Goal: Communication & Community: Answer question/provide support

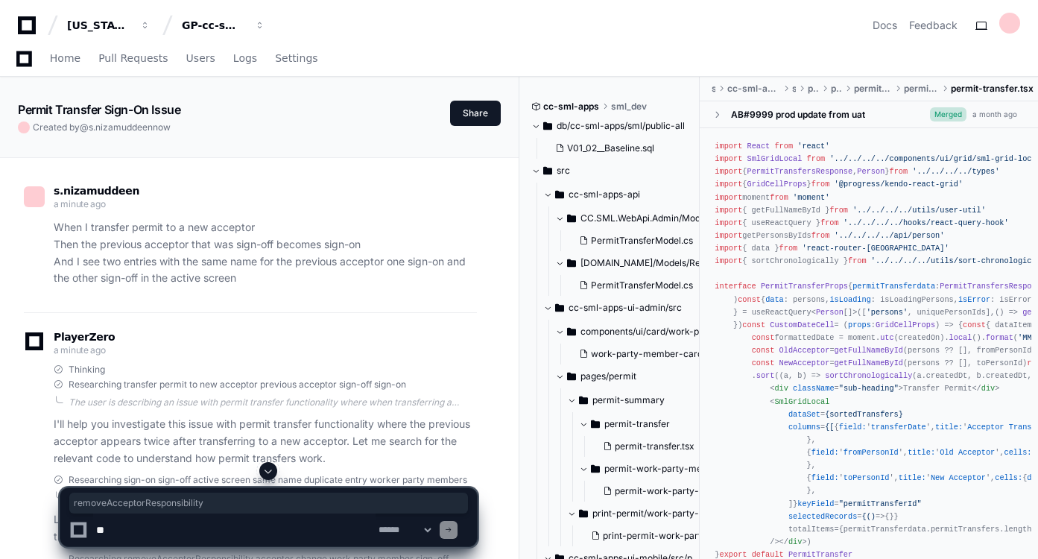
scroll to position [1197, 0]
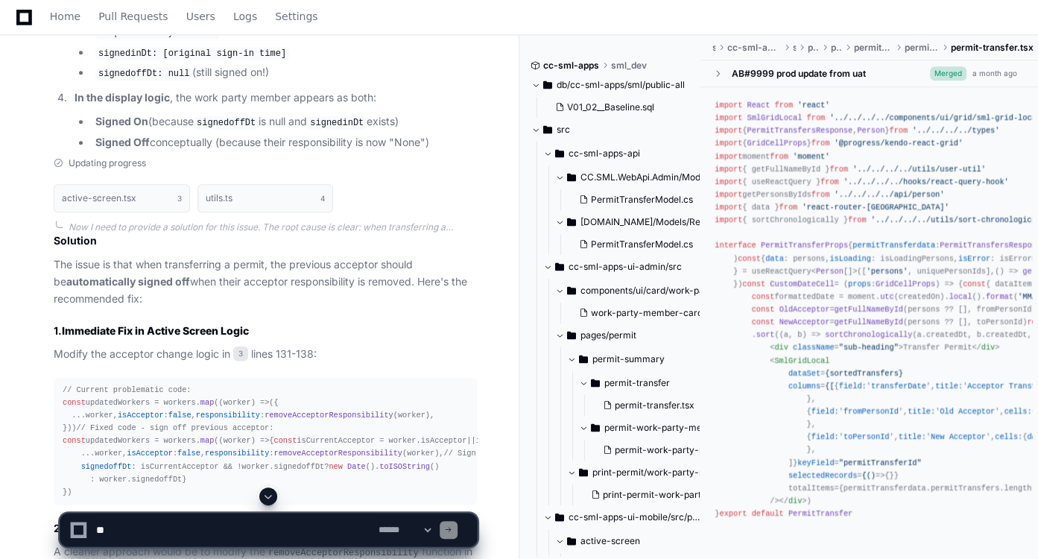
click at [311, 363] on p "Modify the acceptor change logic in 3 lines 131-138:" at bounding box center [265, 354] width 423 height 17
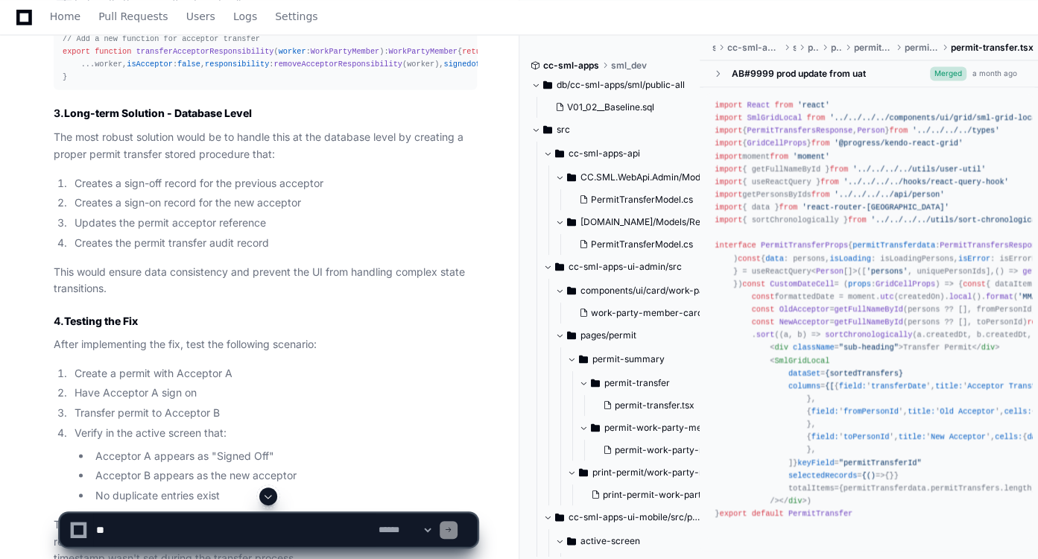
scroll to position [1761, 0]
click at [227, 529] on textarea at bounding box center [234, 529] width 282 height 33
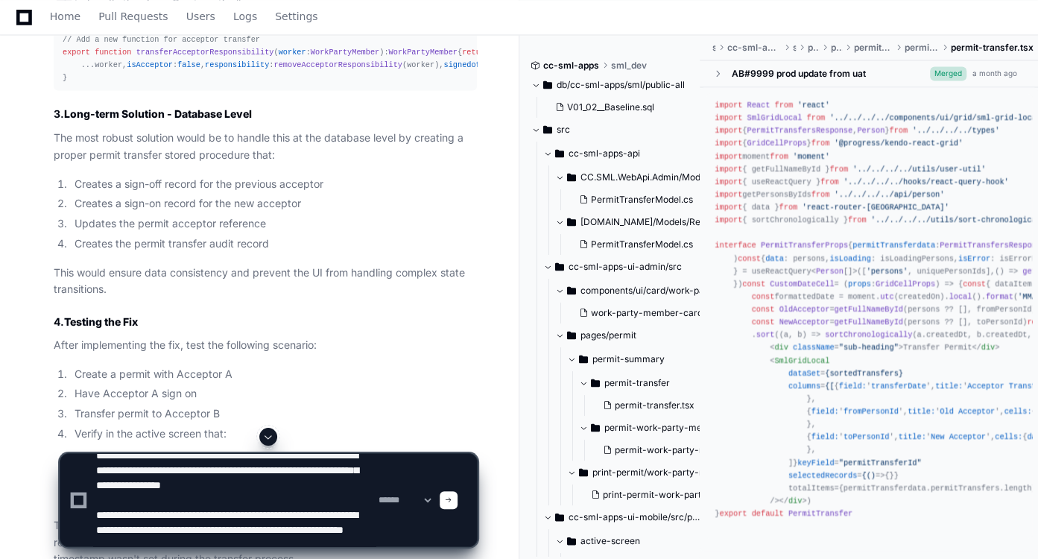
scroll to position [24, 0]
click at [216, 540] on textarea at bounding box center [234, 500] width 282 height 92
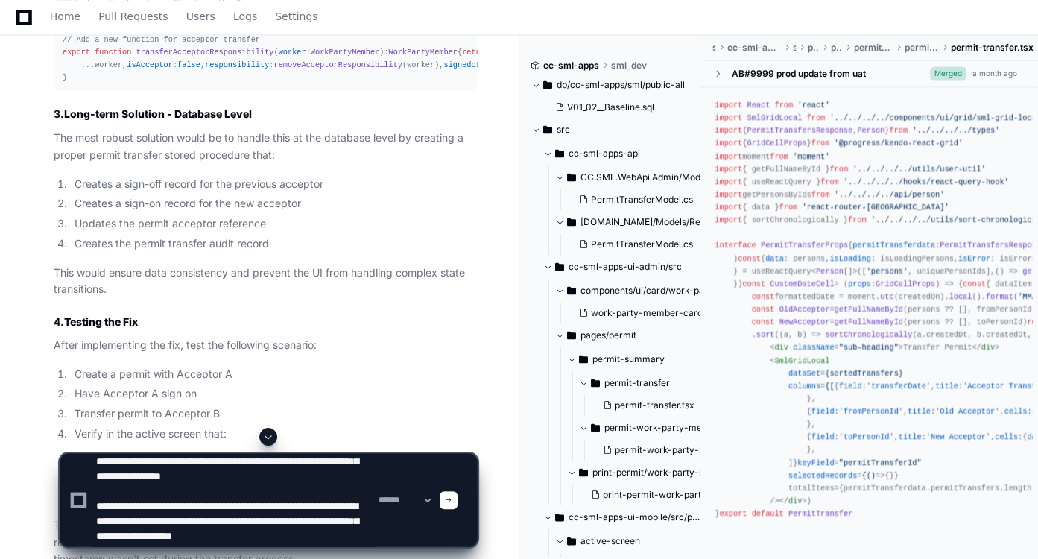
scroll to position [34, 0]
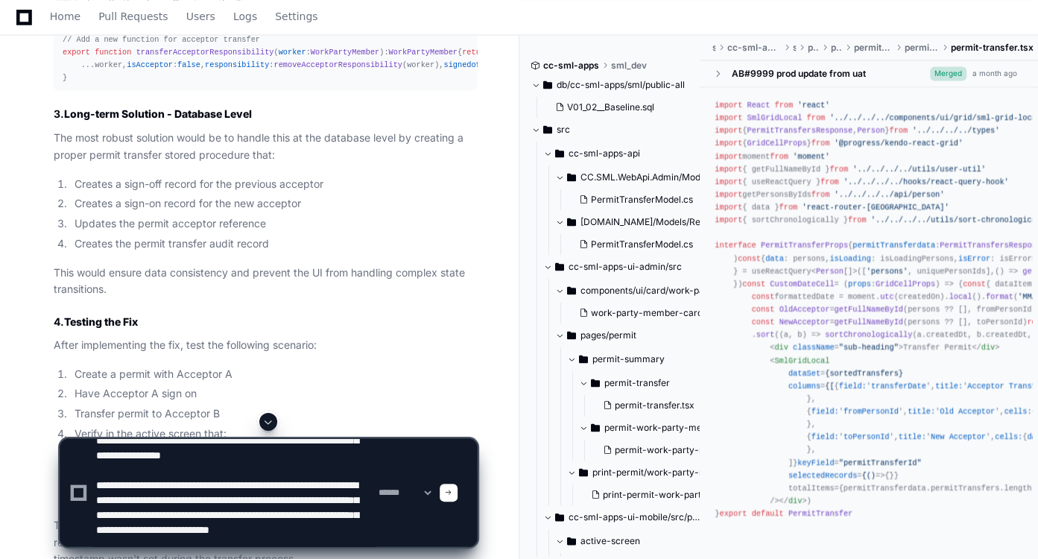
type textarea "**********"
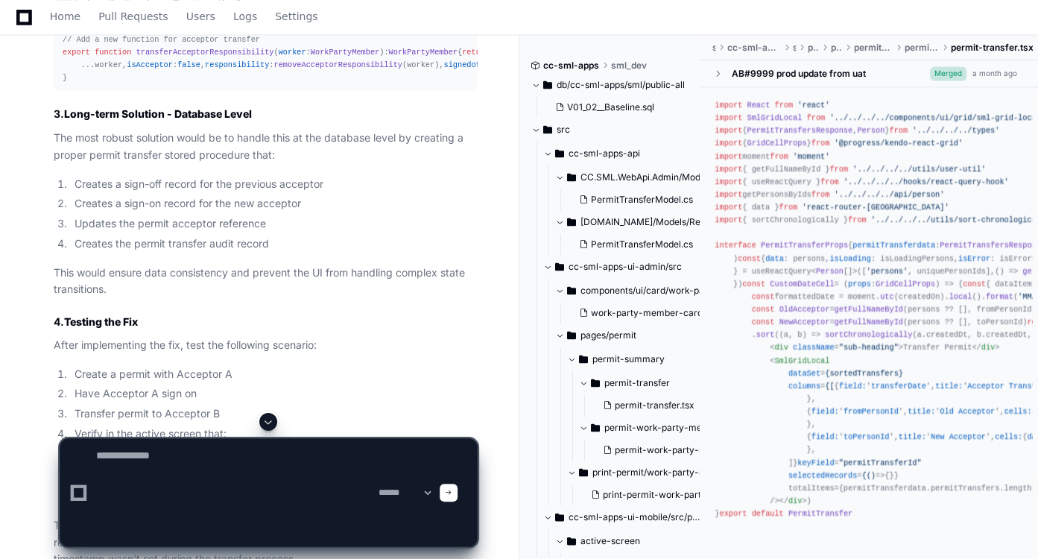
scroll to position [0, 0]
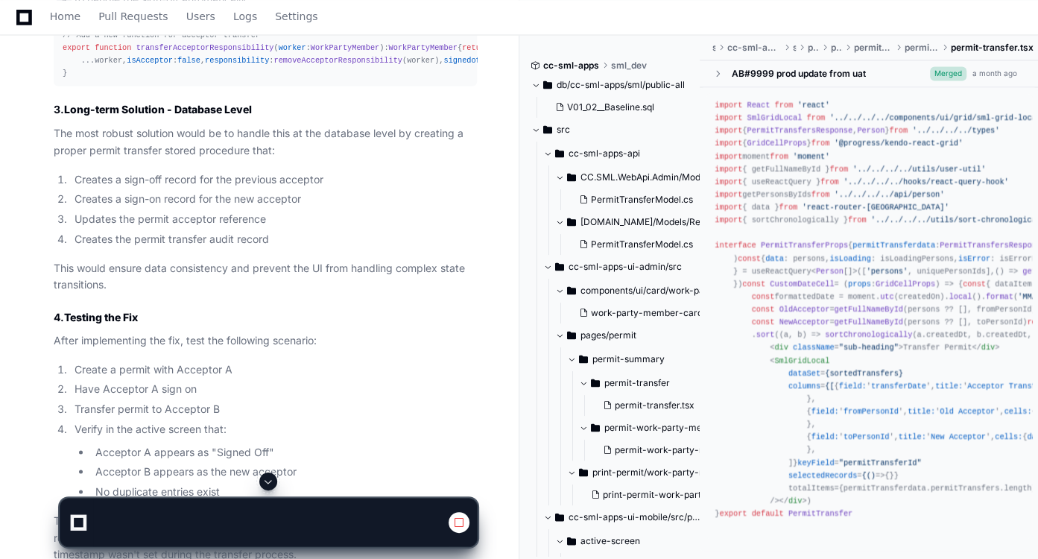
click at [272, 481] on span at bounding box center [268, 481] width 12 height 12
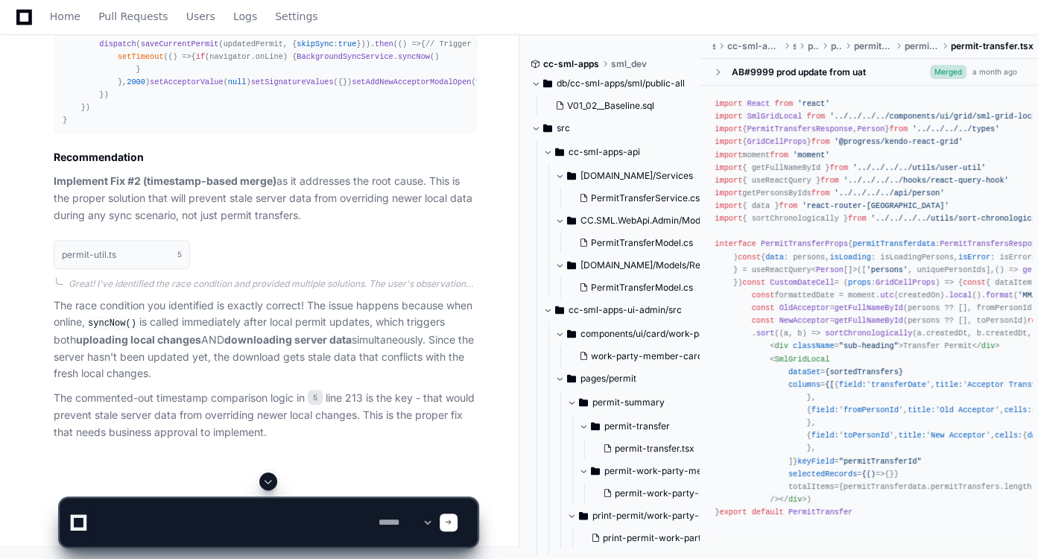
scroll to position [4654, 0]
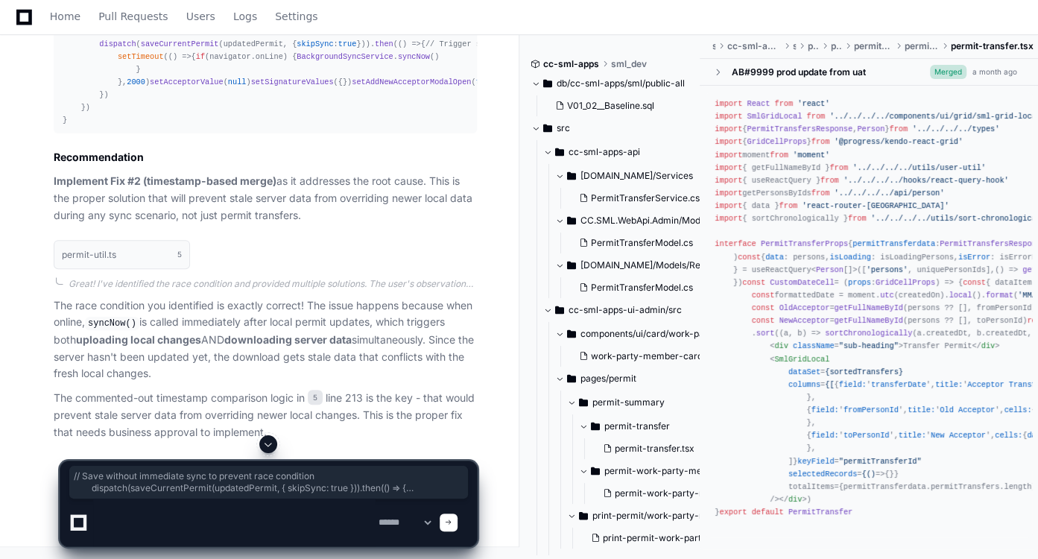
drag, startPoint x: 91, startPoint y: 287, endPoint x: 177, endPoint y: 373, distance: 122.2
click at [177, 127] on div "const handleAddNewAcceptor = ( ) => { // ... existing logic ... dispatch ( part…" at bounding box center [265, 44] width 405 height 166
click at [323, 127] on div "const handleAddNewAcceptor = ( ) => { // ... existing logic ... dispatch ( part…" at bounding box center [265, 44] width 405 height 166
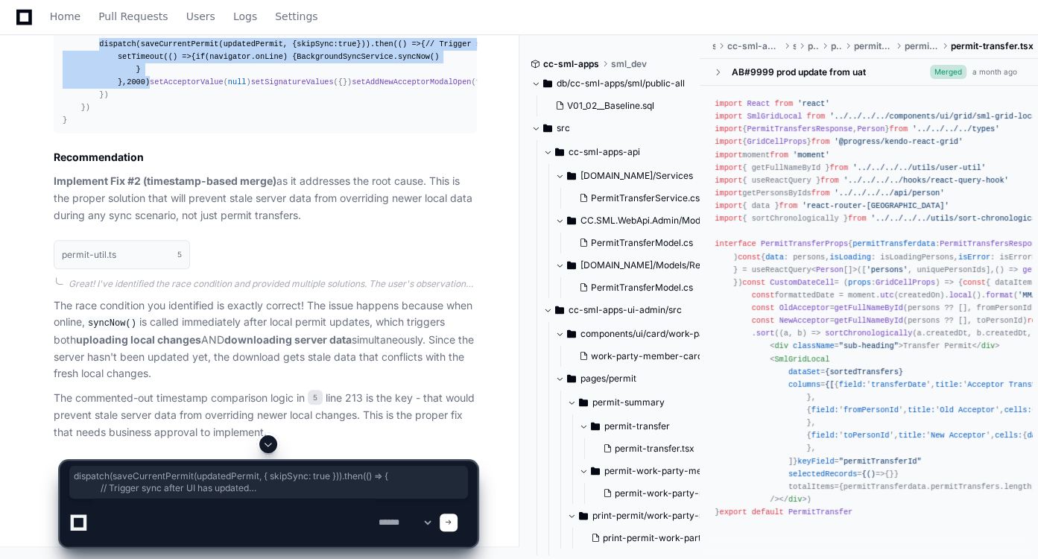
drag, startPoint x: 96, startPoint y: 298, endPoint x: 168, endPoint y: 378, distance: 107.7
click at [168, 127] on div "const handleAddNewAcceptor = ( ) => { // ... existing logic ... dispatch ( part…" at bounding box center [265, 44] width 405 height 166
copy div "dispatch ( saveCurrentPermit (updatedPermit, { skipSync : true })). then ( () =…"
click at [332, 127] on div "const handleAddNewAcceptor = ( ) => { // ... existing logic ... dispatch ( part…" at bounding box center [265, 44] width 405 height 166
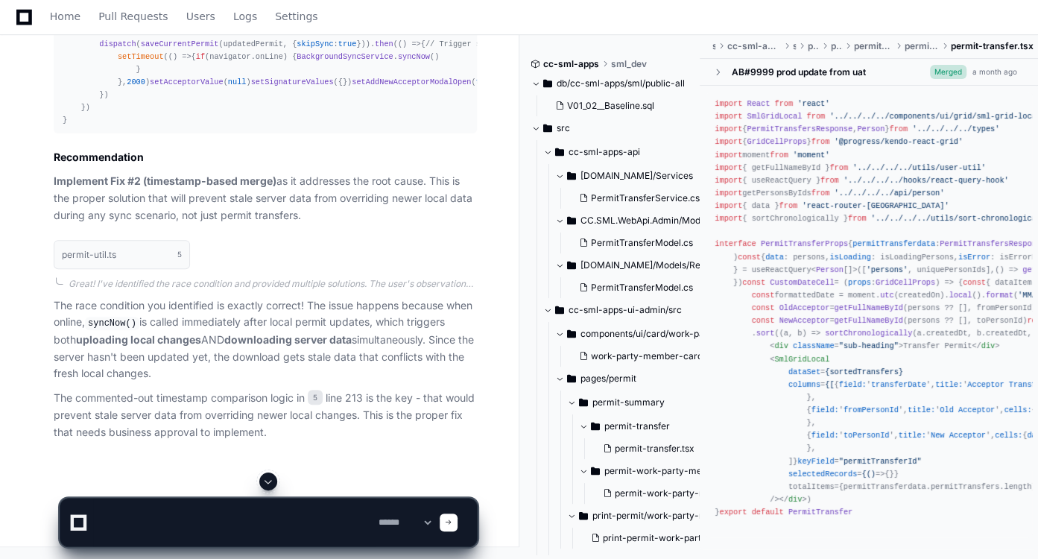
scroll to position [4685, 0]
click at [186, 48] on span "saveCurrentPermit" at bounding box center [180, 43] width 78 height 9
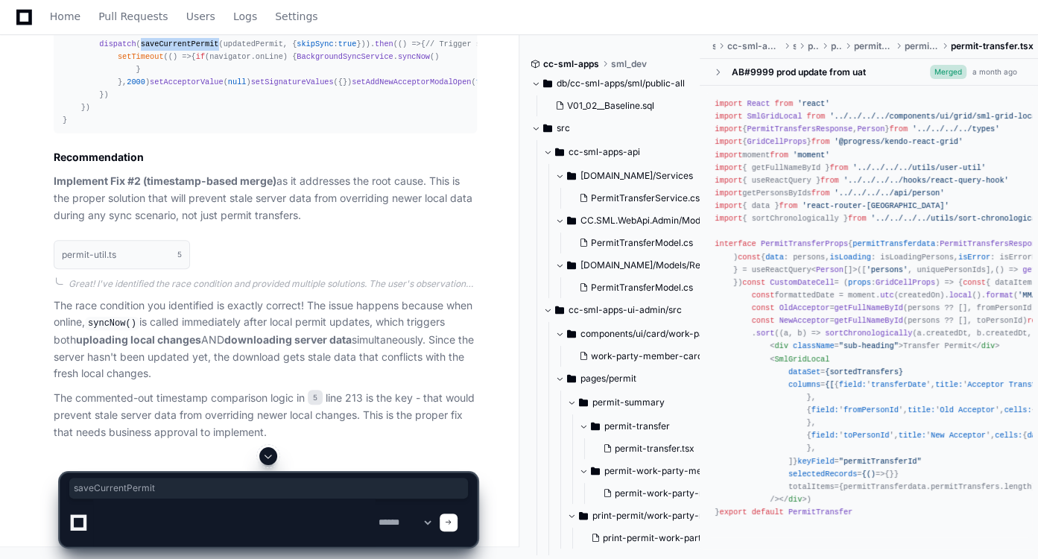
click at [186, 48] on span "saveCurrentPermit" at bounding box center [180, 43] width 78 height 9
copy span "saveCurrentPermit"
click at [342, 127] on div "const handleAddNewAcceptor = ( ) => { // ... existing logic ... dispatch ( part…" at bounding box center [265, 44] width 405 height 166
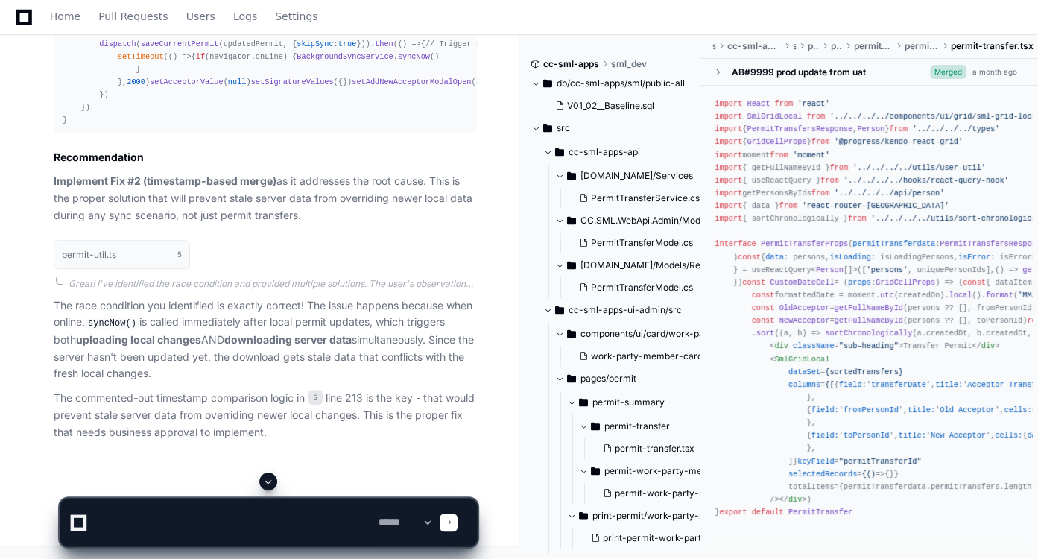
click at [342, 127] on div "const handleAddNewAcceptor = ( ) => { // ... existing logic ... dispatch ( part…" at bounding box center [265, 44] width 405 height 166
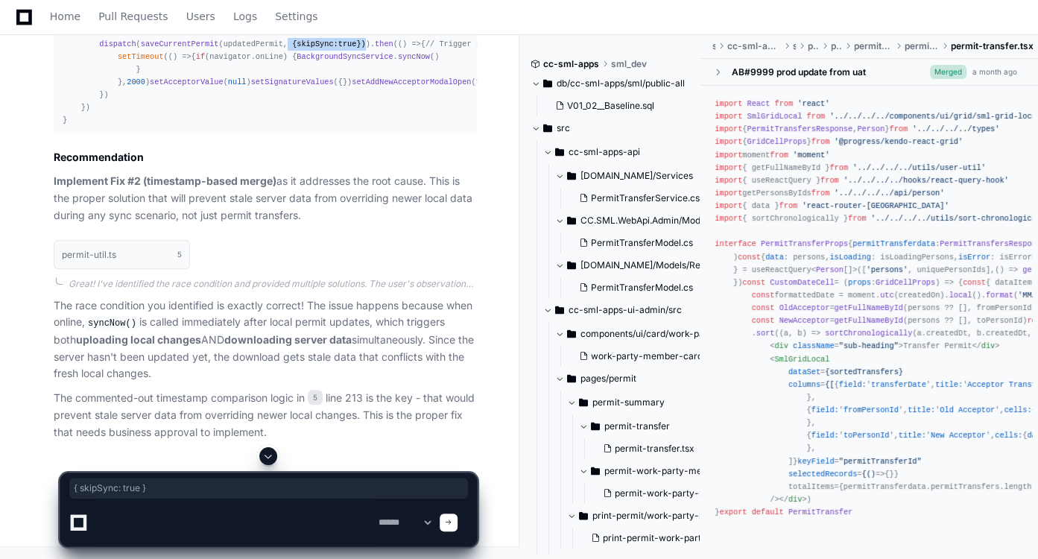
drag, startPoint x: 270, startPoint y: 268, endPoint x: 347, endPoint y: 267, distance: 77.5
click at [347, 127] on div "const handleAddNewAcceptor = ( ) => { // ... existing logic ... dispatch ( part…" at bounding box center [265, 44] width 405 height 166
click at [244, 514] on textarea at bounding box center [234, 522] width 282 height 48
type textarea "**********"
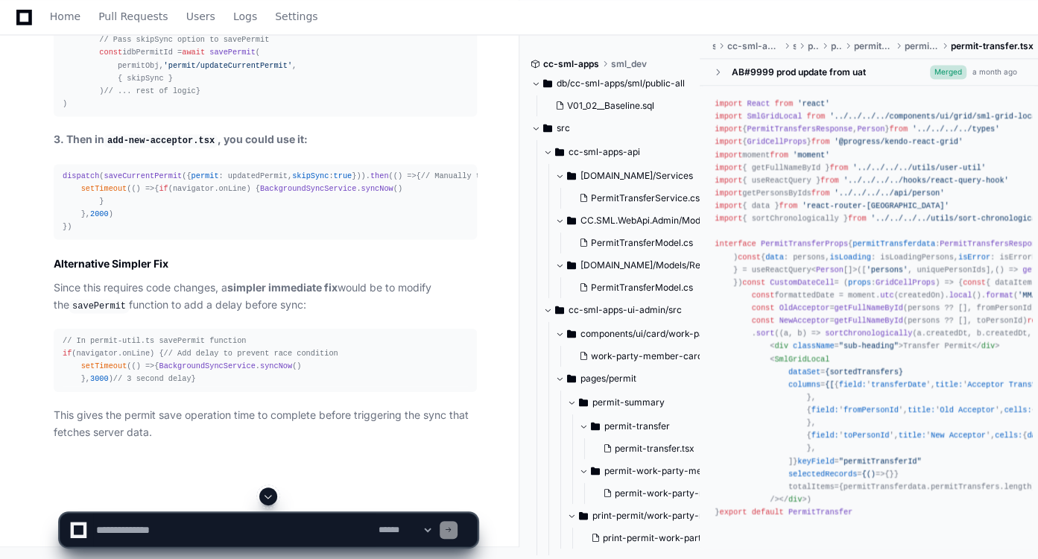
scroll to position [6671, 0]
click at [228, 524] on textarea at bounding box center [234, 529] width 282 height 33
type textarea "**********"
click at [434, 528] on select "**********" at bounding box center [405, 530] width 58 height 10
select select "*********"
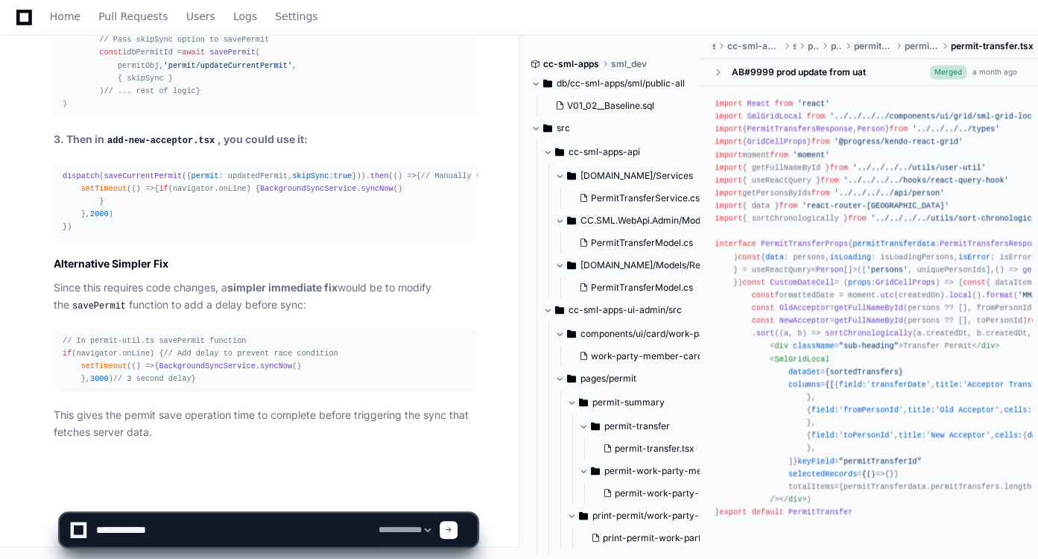
click at [376, 525] on select "**********" at bounding box center [405, 530] width 58 height 10
click at [252, 533] on textarea at bounding box center [234, 529] width 282 height 33
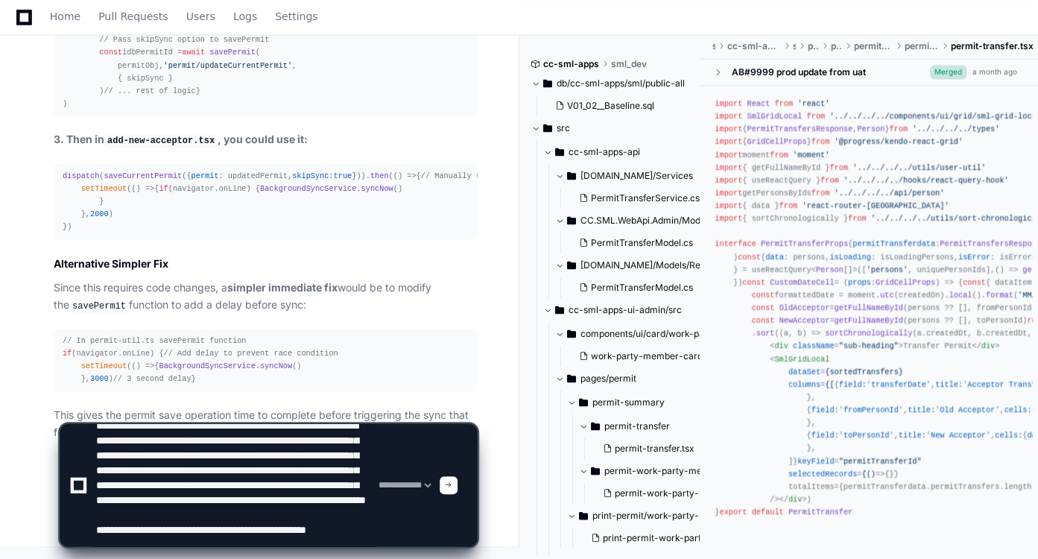
scroll to position [49, 0]
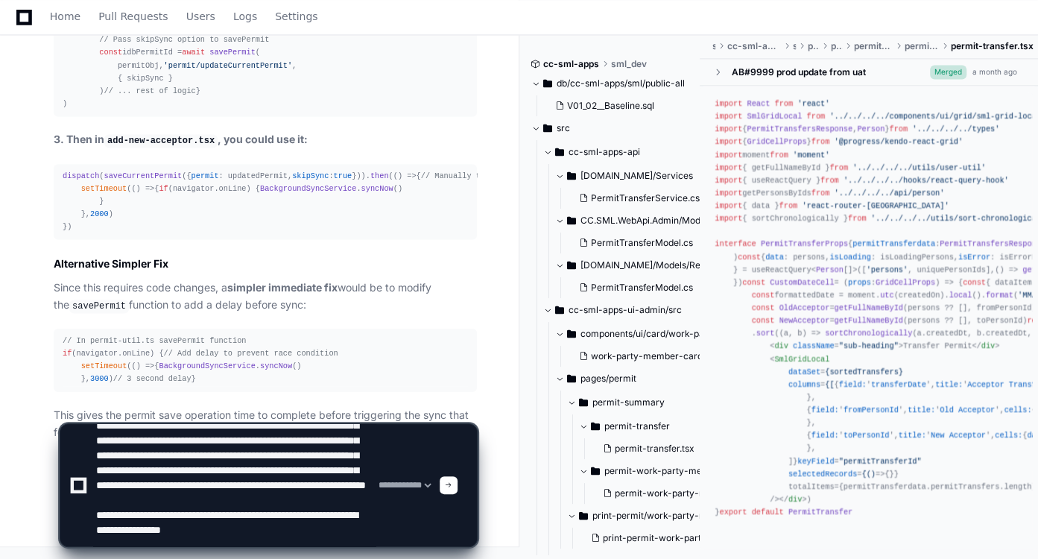
type textarea "**********"
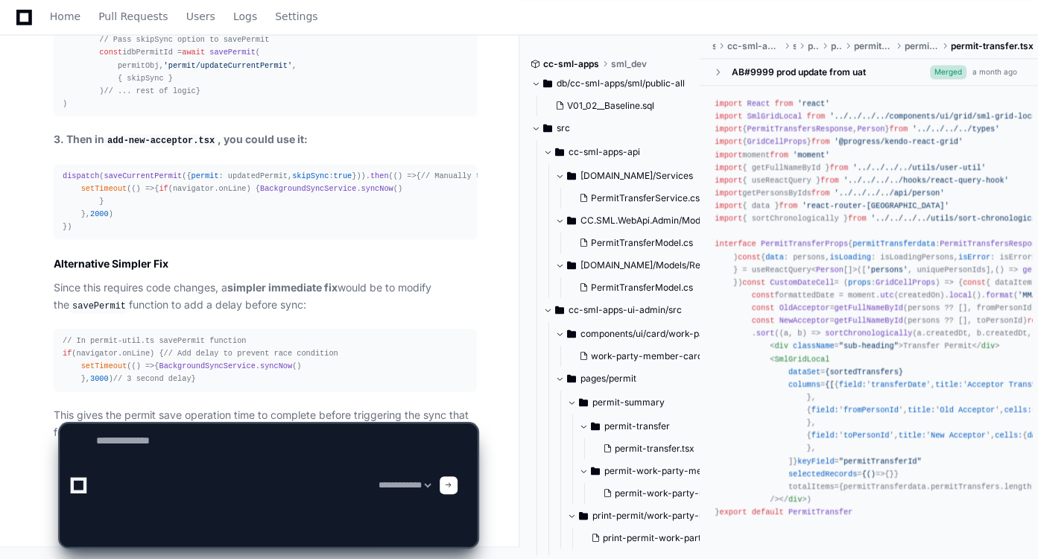
scroll to position [0, 0]
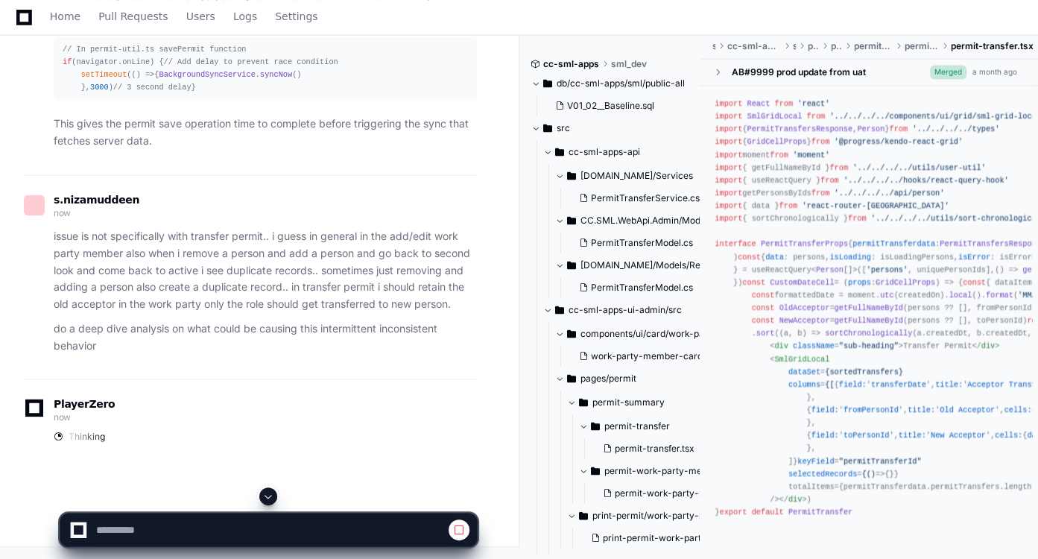
click at [266, 491] on span at bounding box center [268, 496] width 12 height 12
select select "*********"
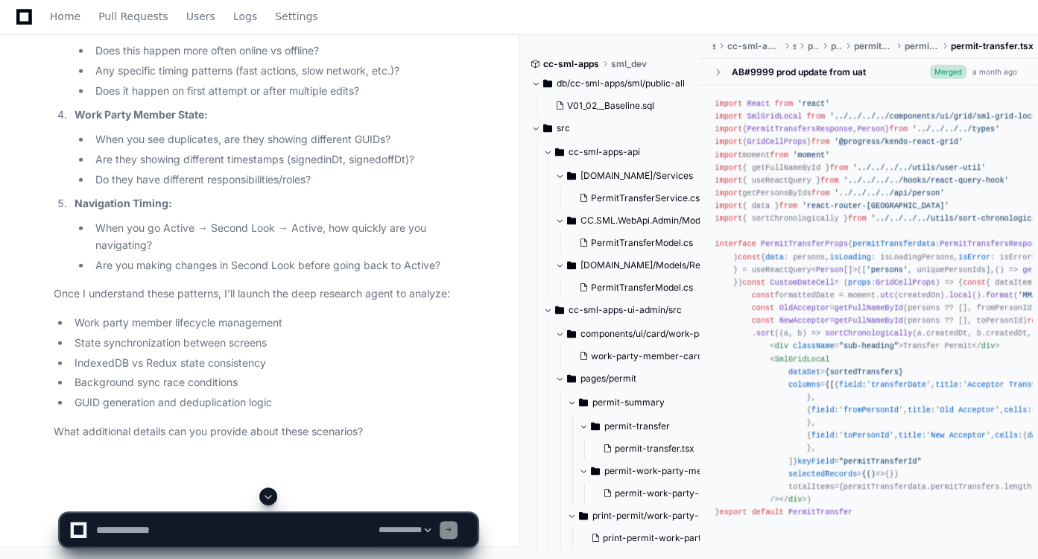
scroll to position [7454, 0]
click at [169, 32] on strong "Consistency Patterns:" at bounding box center [131, 25] width 113 height 13
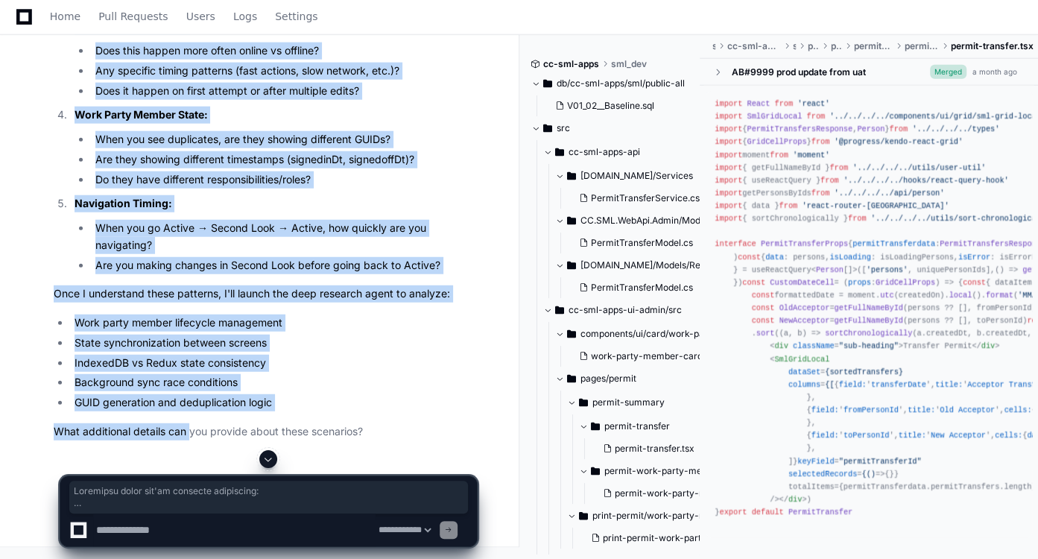
scroll to position [7732, 0]
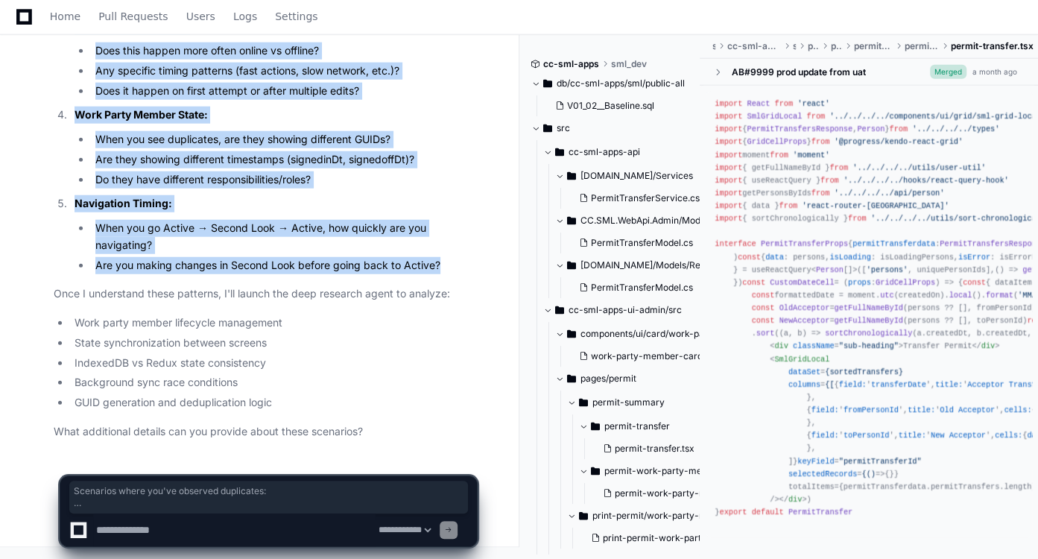
drag, startPoint x: 56, startPoint y: 100, endPoint x: 451, endPoint y: 262, distance: 427.0
click at [451, 262] on ol "Scenarios where you've observed duplicates: Transfer permit ✓ Add/Edit work par…" at bounding box center [265, 39] width 423 height 470
copy ol "Scenarios where you've observed duplicates: Transfer permit ✓ Add/Edit work par…"
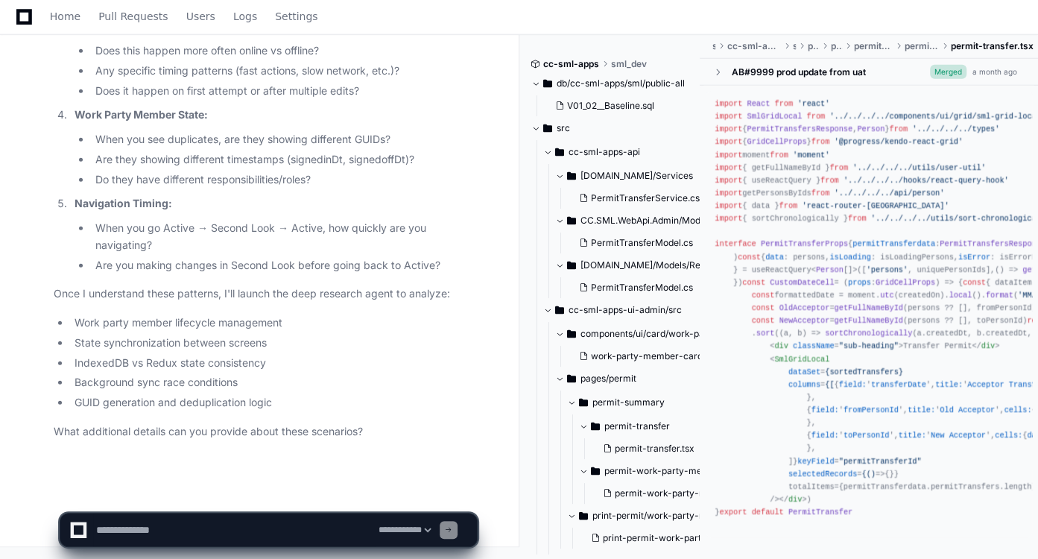
click at [298, 380] on li "Background sync race conditions" at bounding box center [273, 382] width 407 height 17
click at [195, 522] on textarea at bounding box center [234, 529] width 282 height 33
paste textarea "**********"
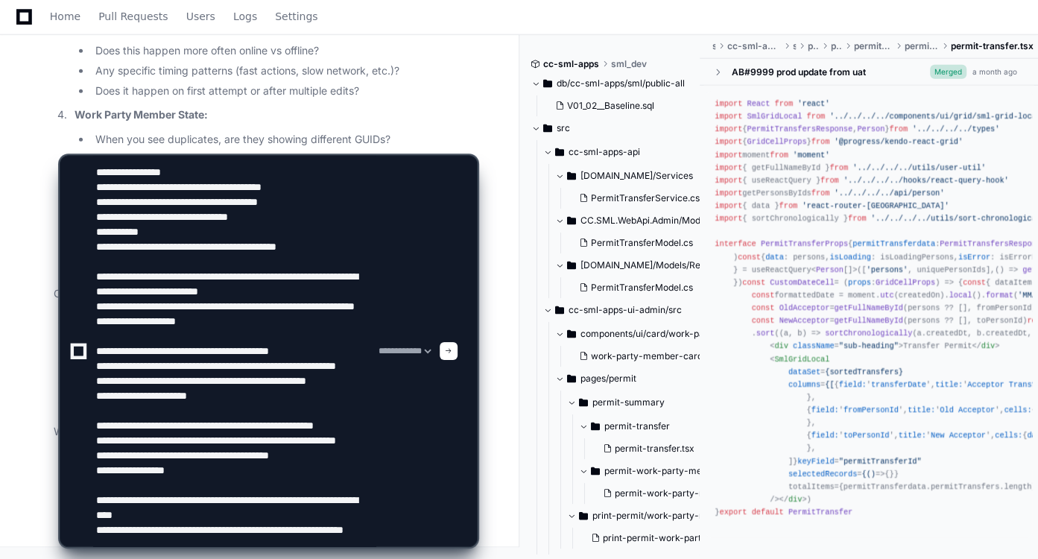
scroll to position [0, 0]
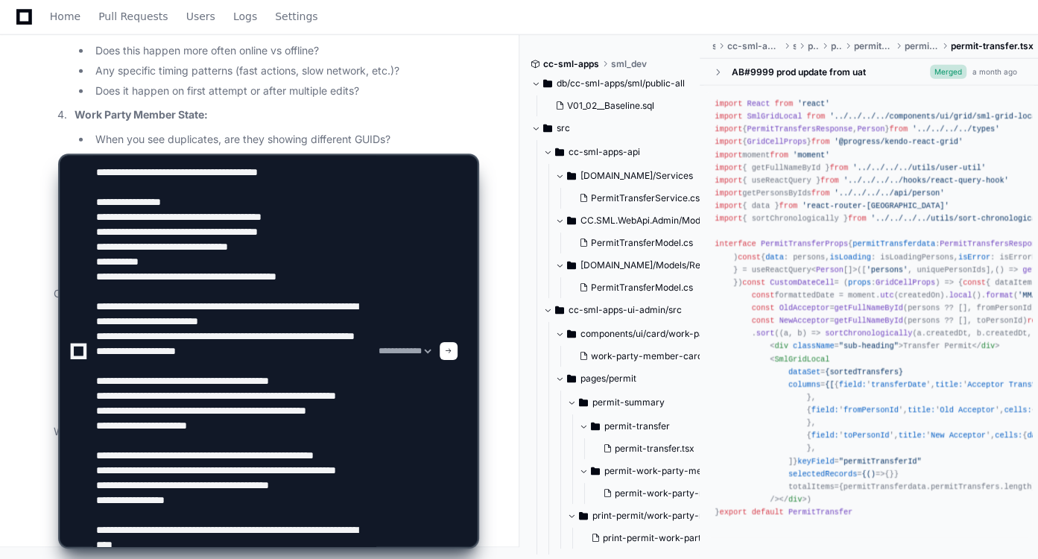
drag, startPoint x: 156, startPoint y: 262, endPoint x: 171, endPoint y: 264, distance: 14.3
click at [171, 264] on textarea at bounding box center [234, 351] width 282 height 390
click at [231, 351] on textarea at bounding box center [234, 351] width 282 height 390
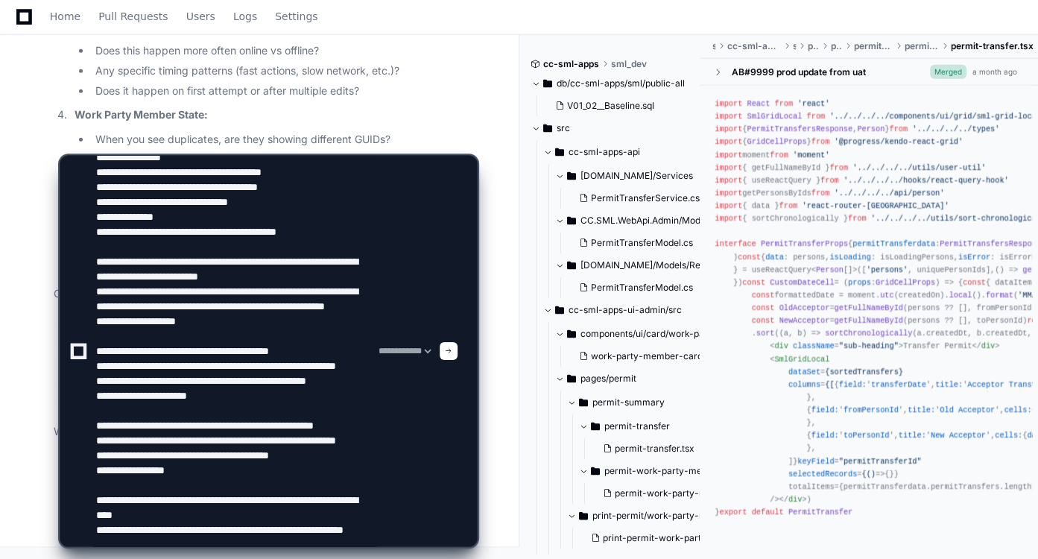
scroll to position [63, 0]
click at [238, 376] on textarea at bounding box center [234, 351] width 282 height 390
click at [331, 346] on textarea at bounding box center [234, 351] width 282 height 390
click at [224, 396] on textarea at bounding box center [234, 351] width 282 height 390
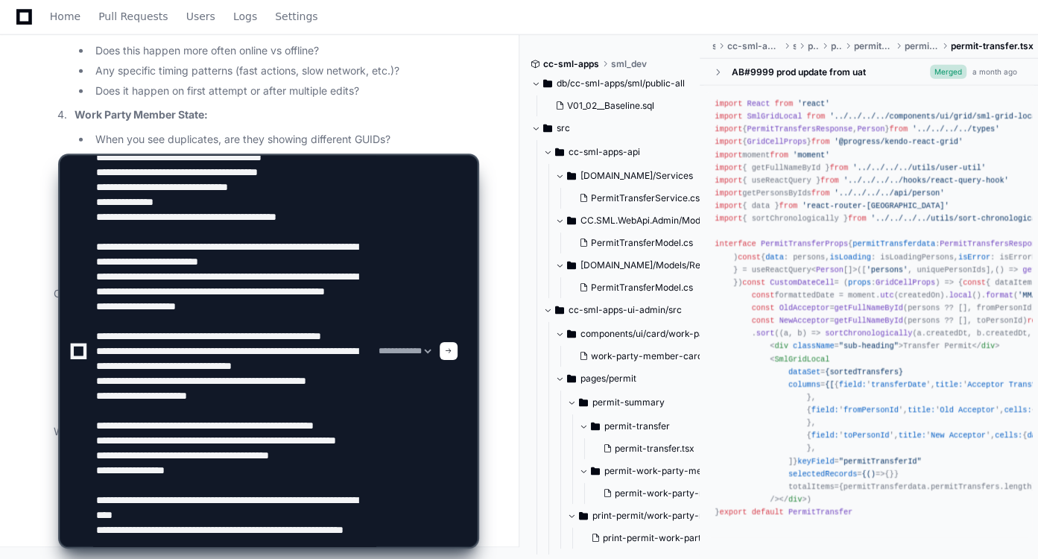
click at [250, 397] on textarea at bounding box center [234, 351] width 282 height 390
click at [266, 396] on textarea at bounding box center [234, 351] width 282 height 390
click at [253, 443] on textarea at bounding box center [234, 351] width 282 height 390
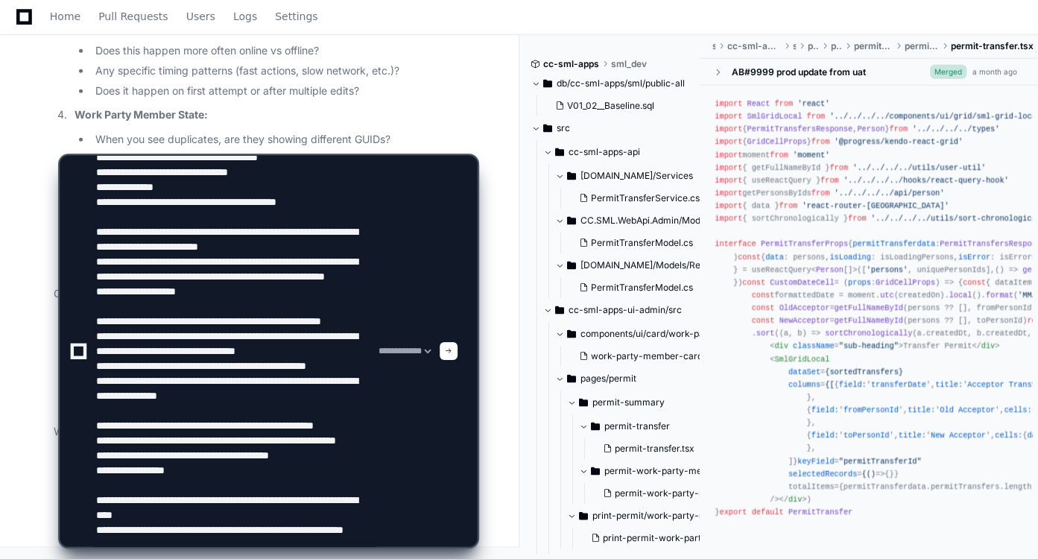
click at [242, 414] on textarea at bounding box center [234, 351] width 282 height 390
click at [502, 371] on div "**********" at bounding box center [268, 344] width 501 height 429
click at [273, 407] on textarea at bounding box center [234, 351] width 282 height 390
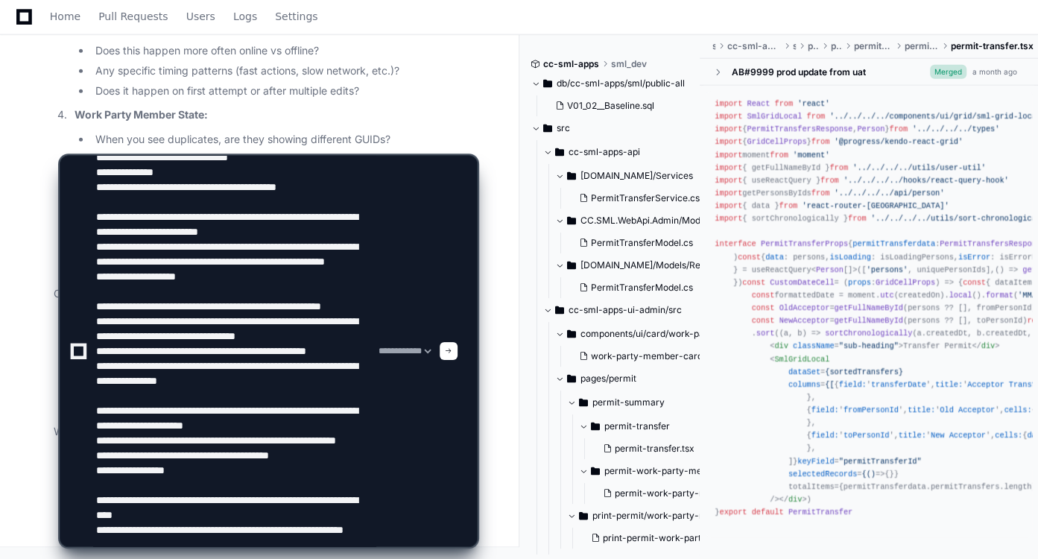
click at [238, 440] on textarea at bounding box center [234, 351] width 282 height 390
click at [341, 454] on textarea at bounding box center [234, 351] width 282 height 390
click at [271, 438] on textarea at bounding box center [234, 351] width 282 height 390
click at [300, 469] on textarea at bounding box center [234, 351] width 282 height 390
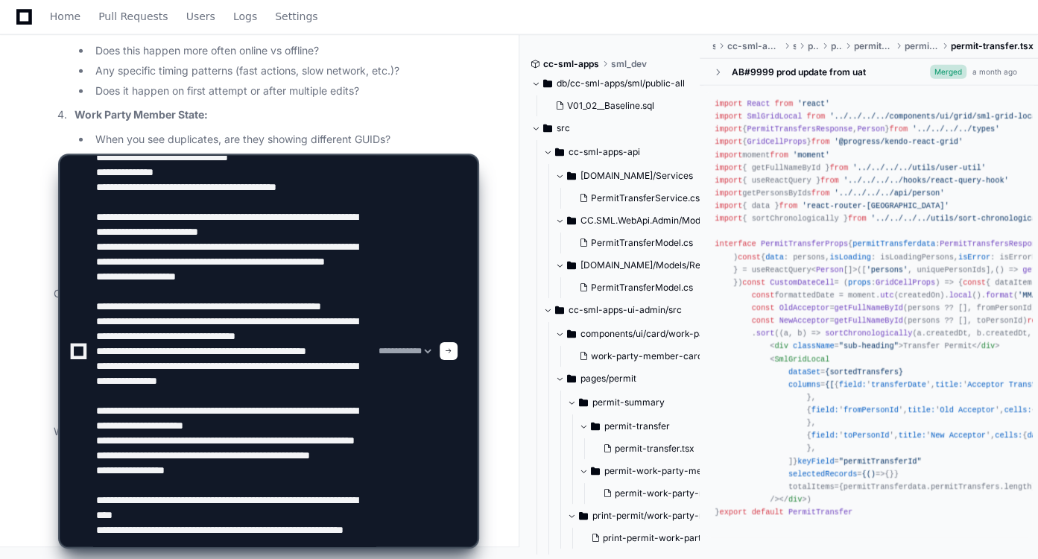
click at [241, 422] on textarea at bounding box center [234, 351] width 282 height 390
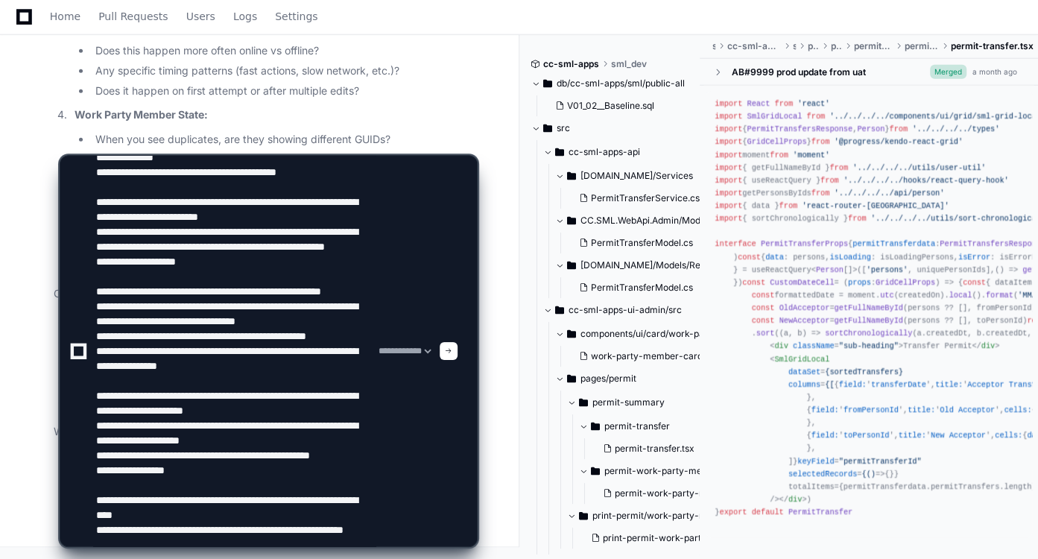
click at [258, 463] on textarea at bounding box center [234, 351] width 282 height 390
click at [275, 500] on textarea at bounding box center [234, 351] width 282 height 390
click at [276, 528] on textarea at bounding box center [234, 351] width 282 height 390
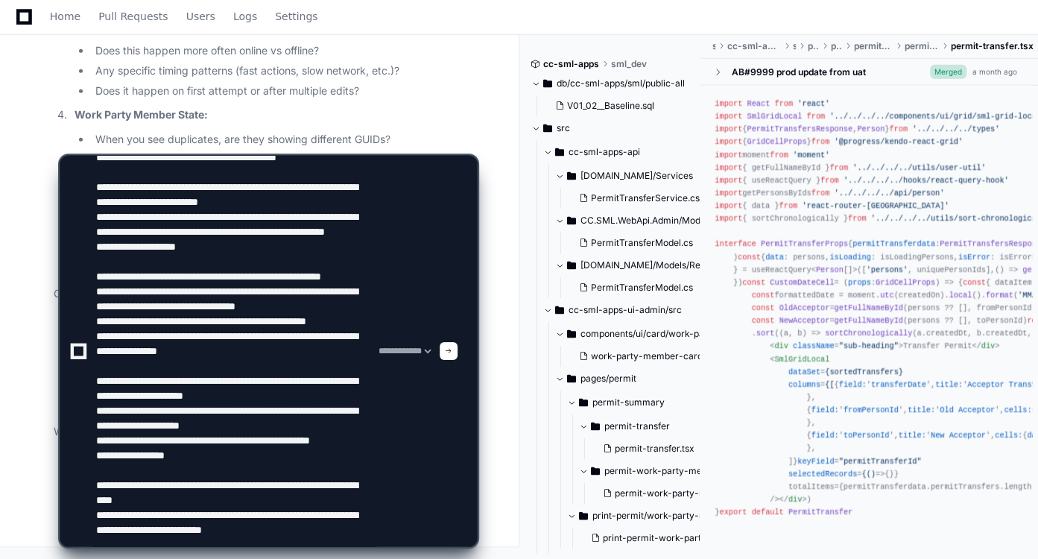
click at [293, 495] on textarea at bounding box center [234, 351] width 282 height 390
type textarea "**********"
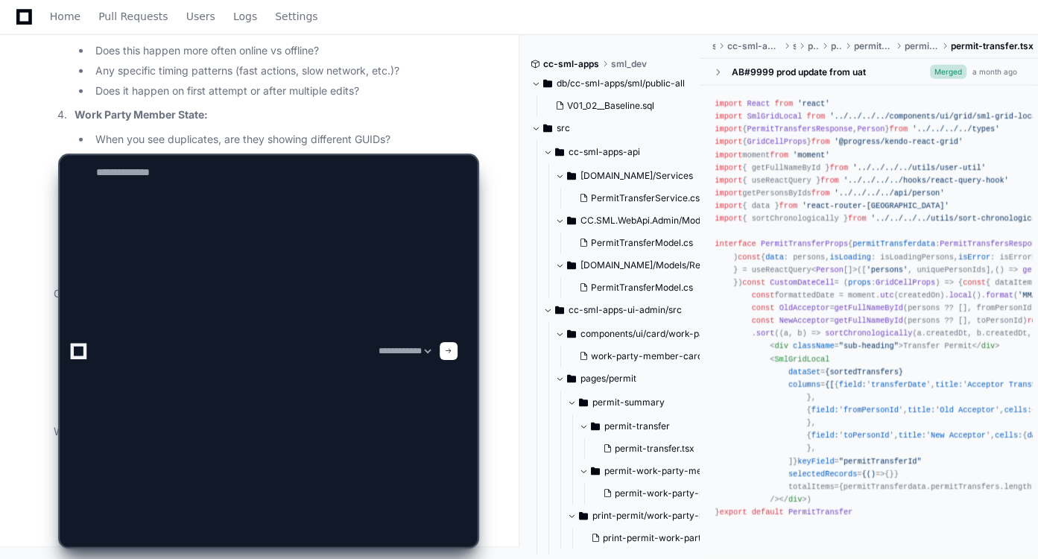
scroll to position [0, 0]
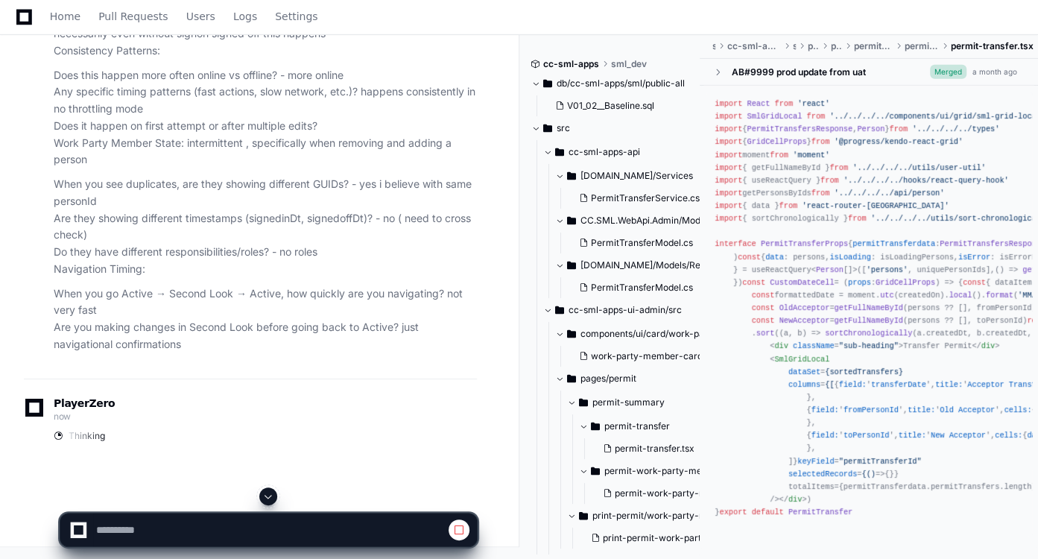
click at [266, 490] on button at bounding box center [268, 496] width 18 height 18
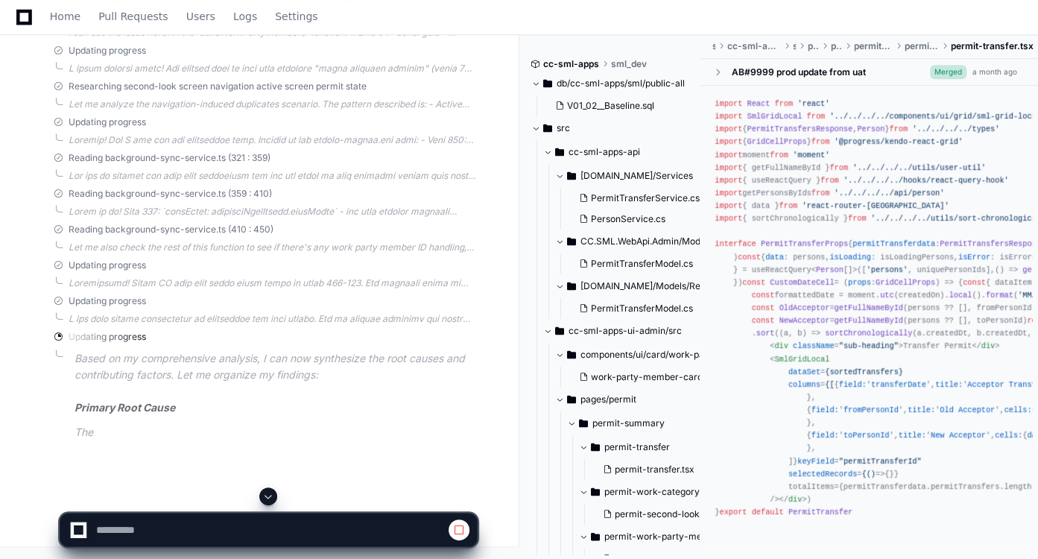
scroll to position [9729, 0]
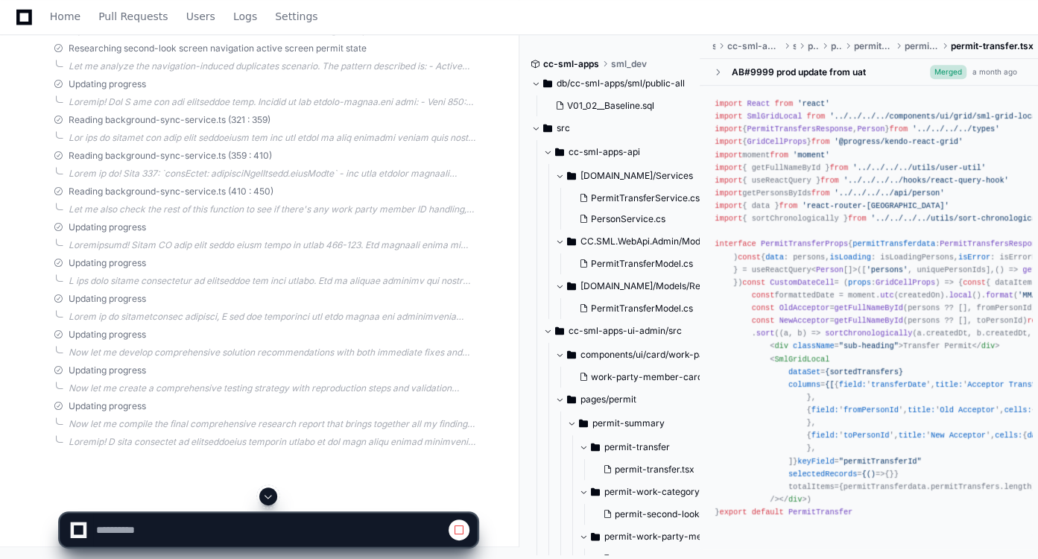
select select "*********"
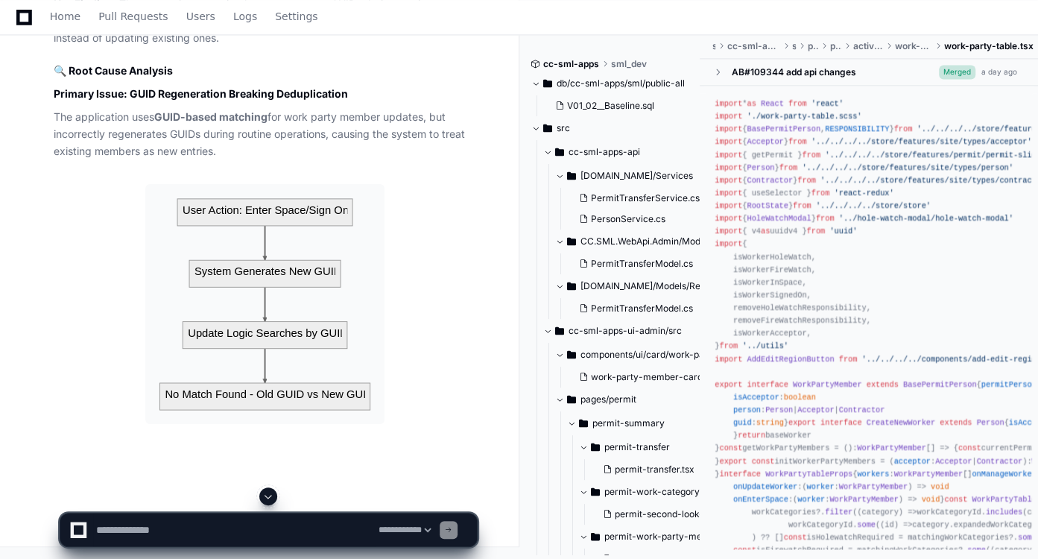
scroll to position [10395, 0]
